Goal: Task Accomplishment & Management: Use online tool/utility

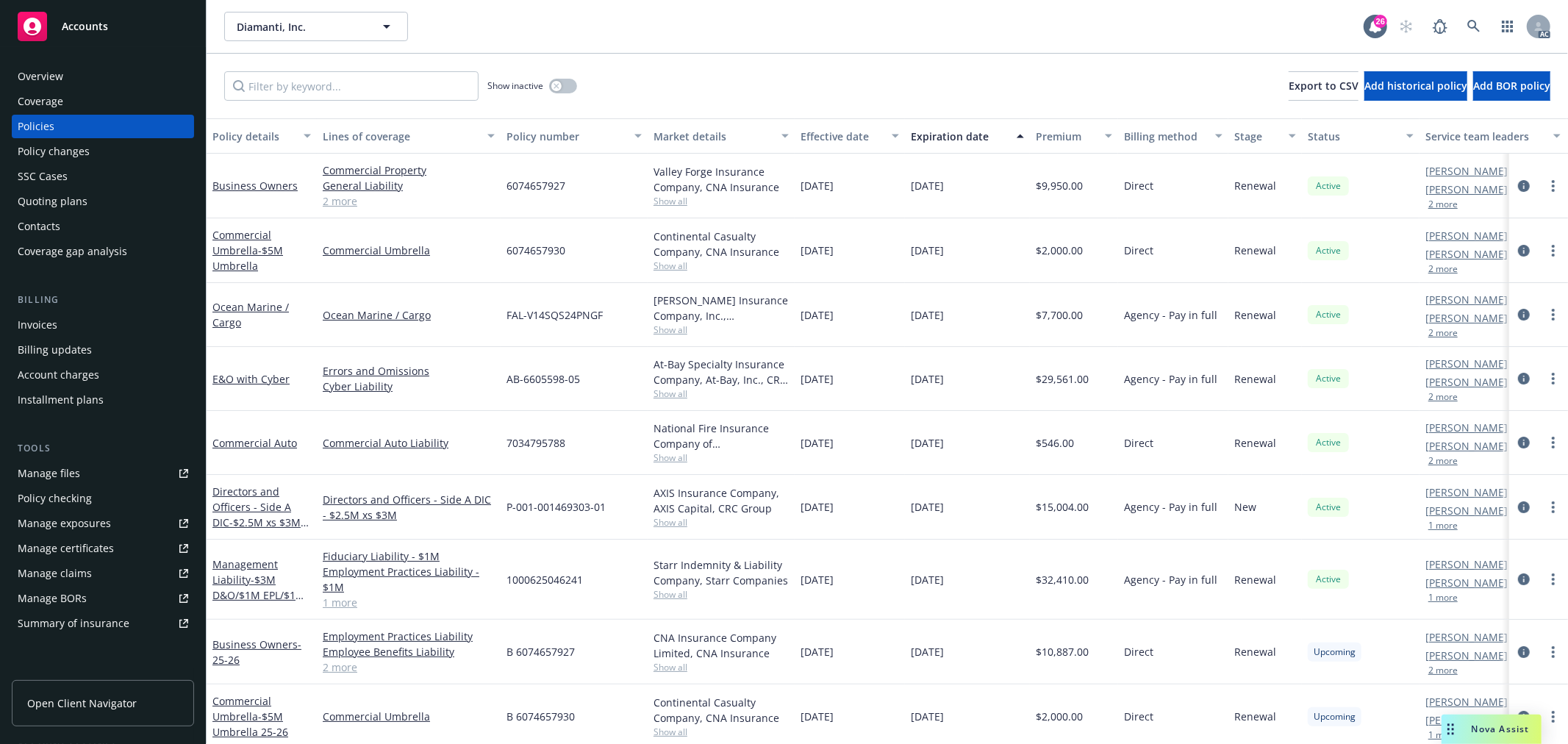
click at [1446, 328] on button "2 more" at bounding box center [1443, 332] width 29 height 9
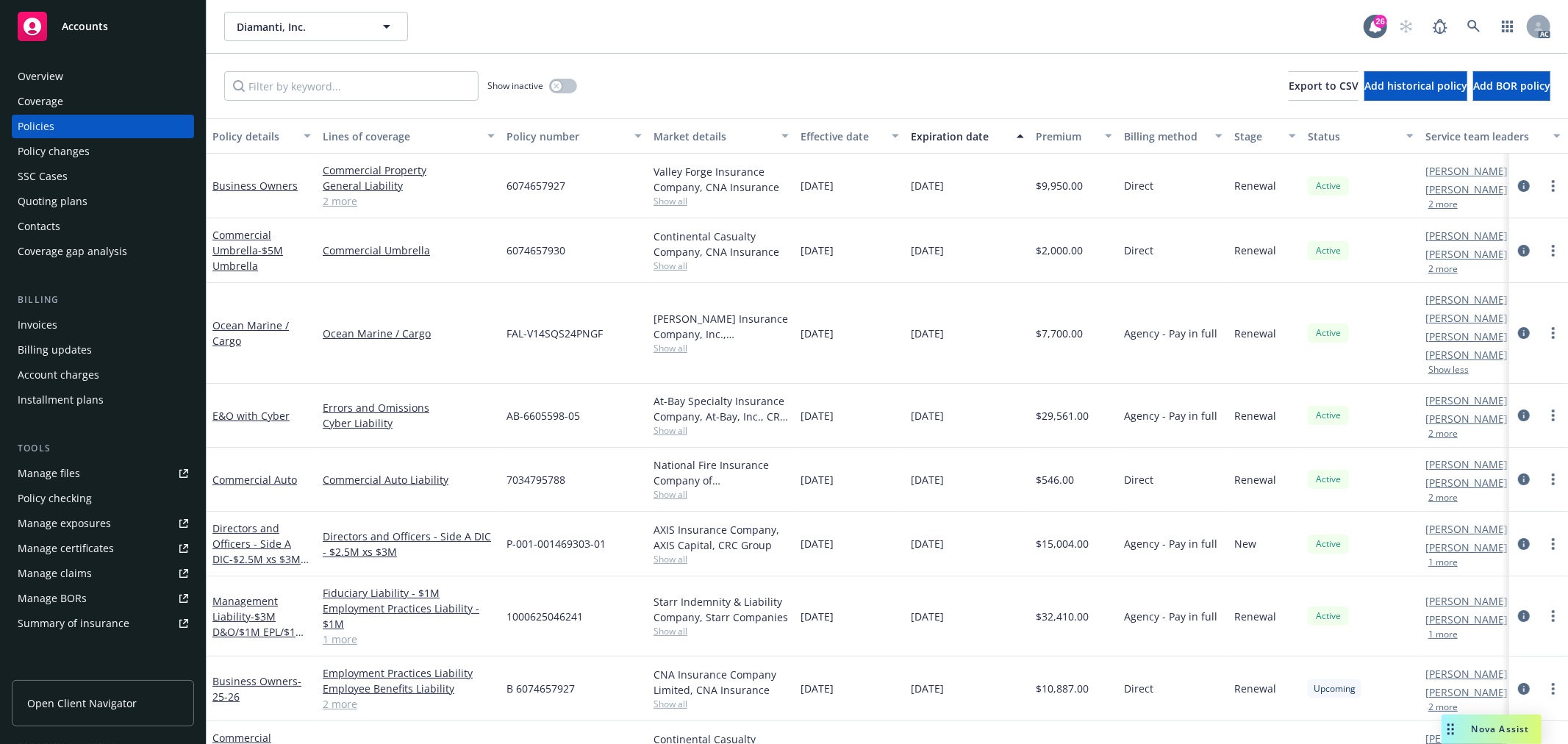
click at [1438, 264] on button "2 more" at bounding box center [1443, 268] width 29 height 9
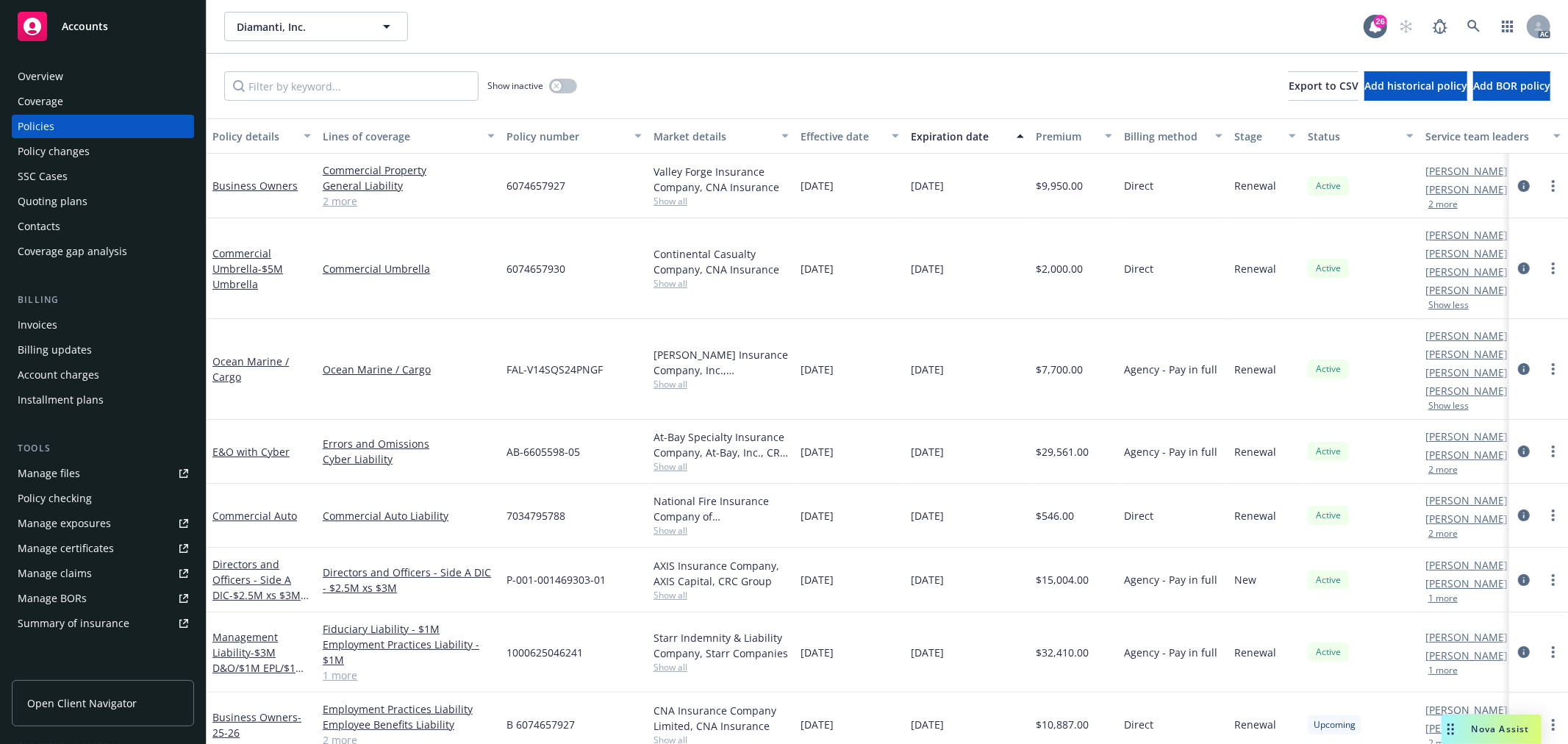
click at [1435, 205] on button "2 more" at bounding box center [1443, 204] width 29 height 9
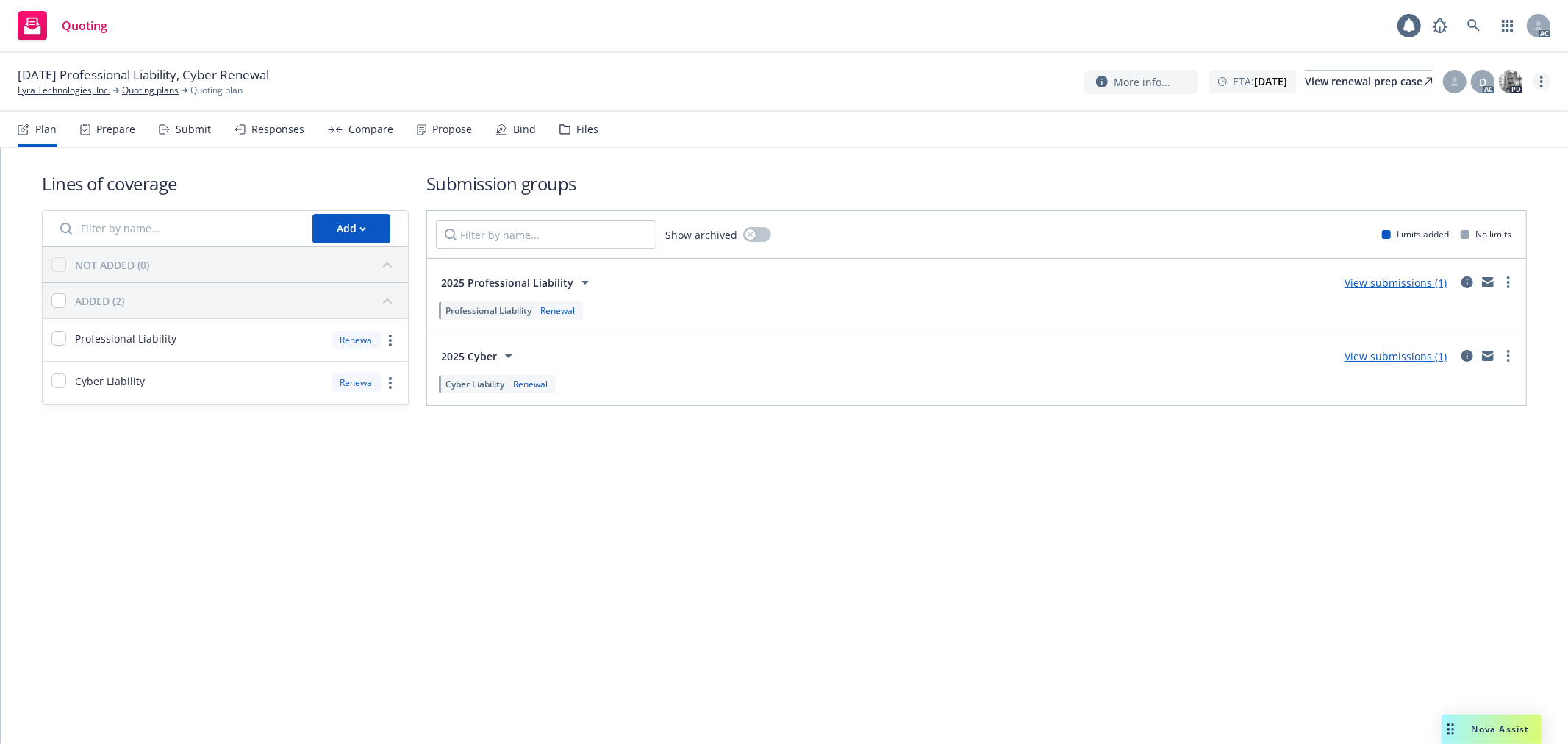
click at [1540, 84] on icon "more" at bounding box center [1542, 82] width 3 height 12
click at [1481, 111] on link "Copy logging email" at bounding box center [1468, 112] width 164 height 29
